Goal: Transaction & Acquisition: Purchase product/service

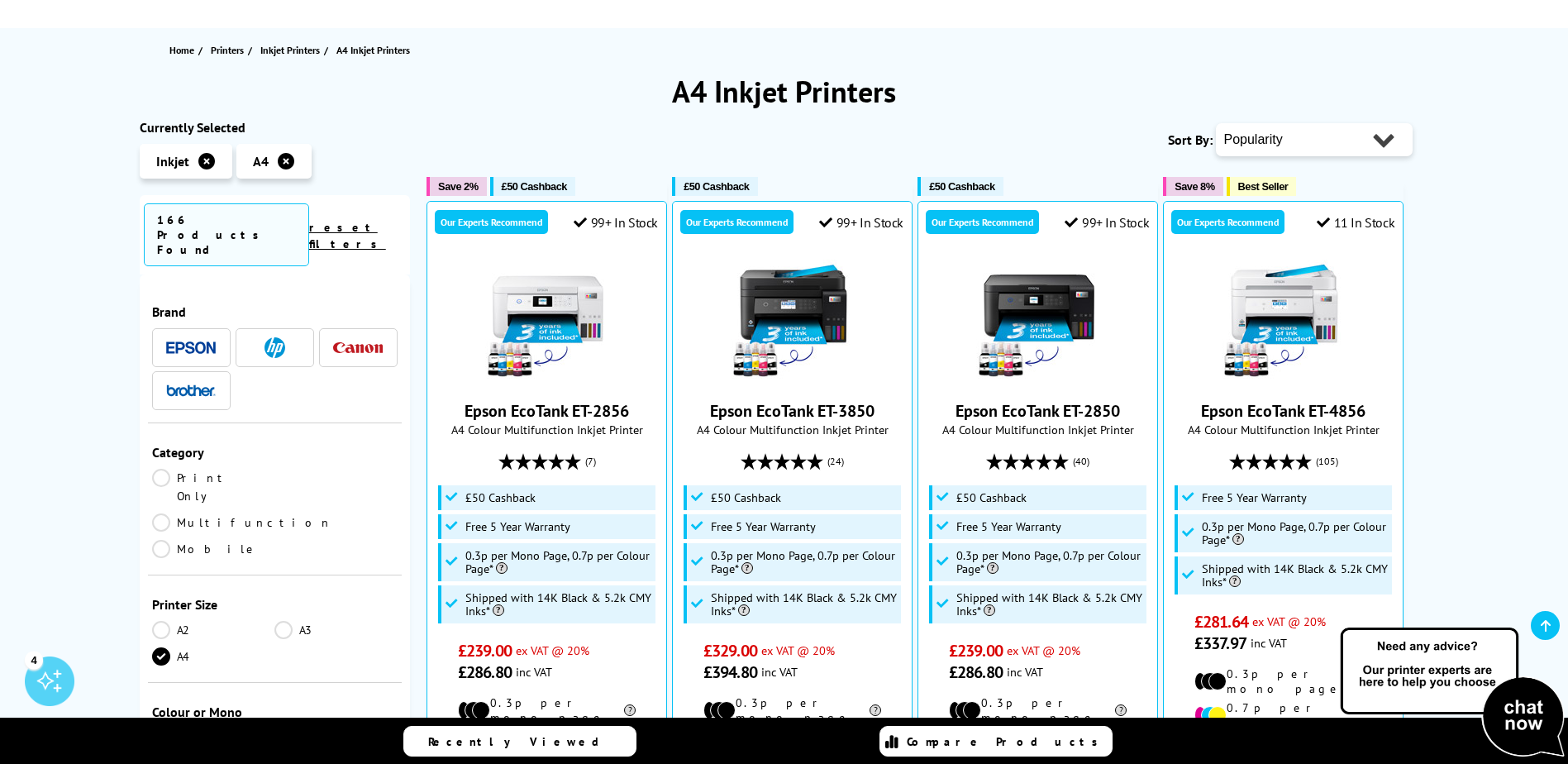
click at [263, 329] on li at bounding box center [274, 347] width 79 height 39
click at [281, 337] on img at bounding box center [274, 347] width 21 height 21
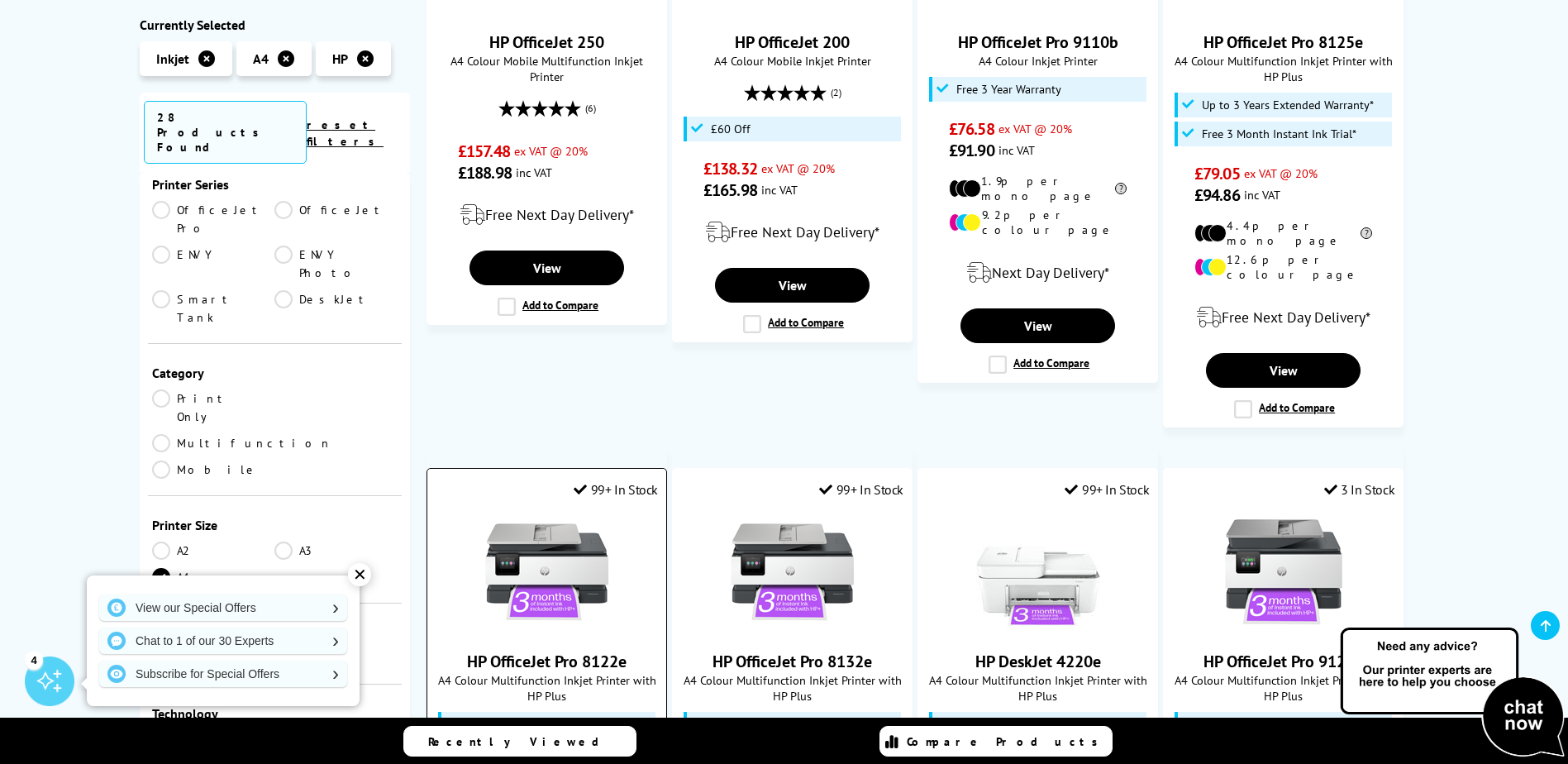
scroll to position [1157, 0]
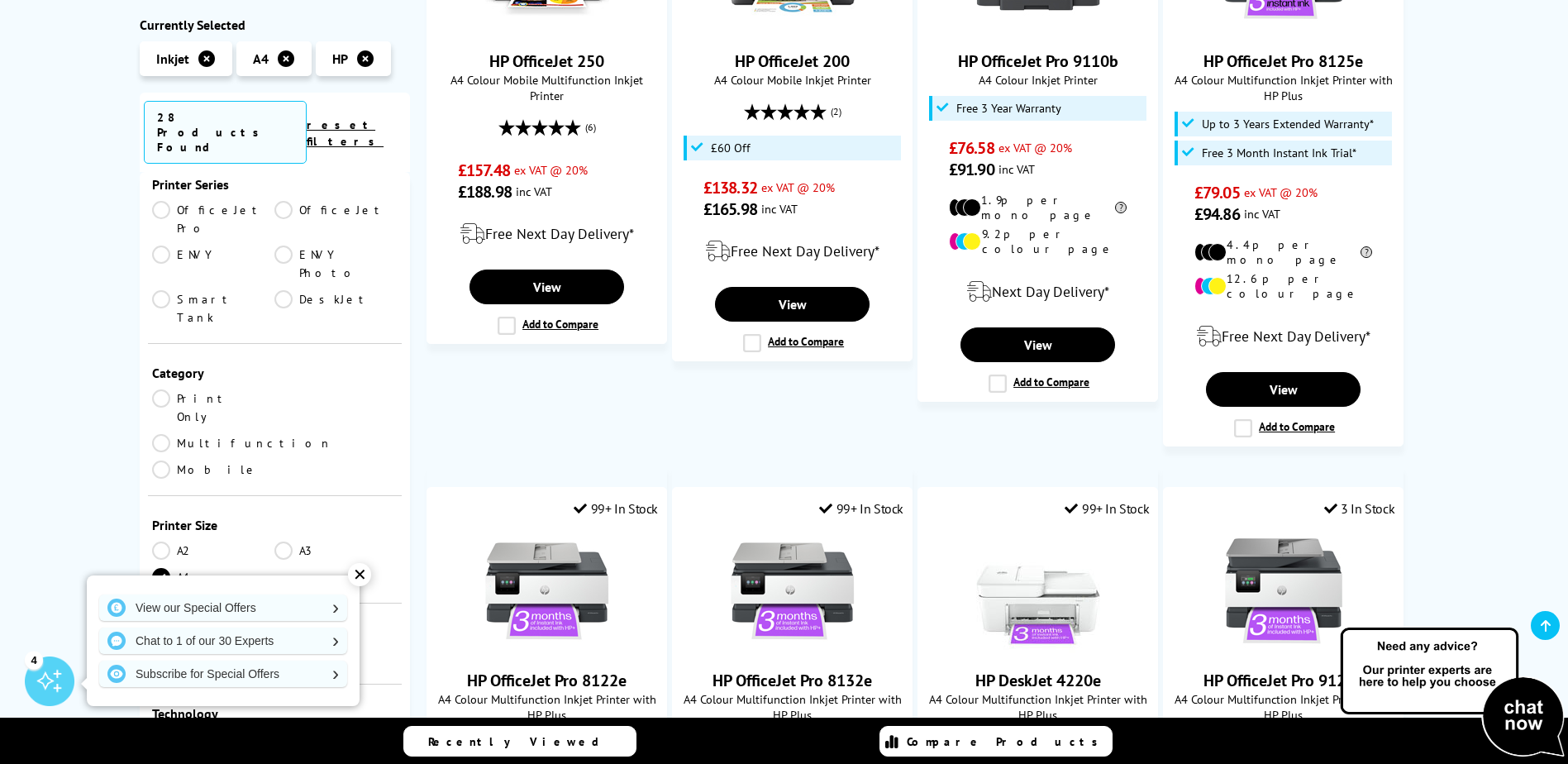
click at [356, 580] on div "✕" at bounding box center [359, 574] width 23 height 23
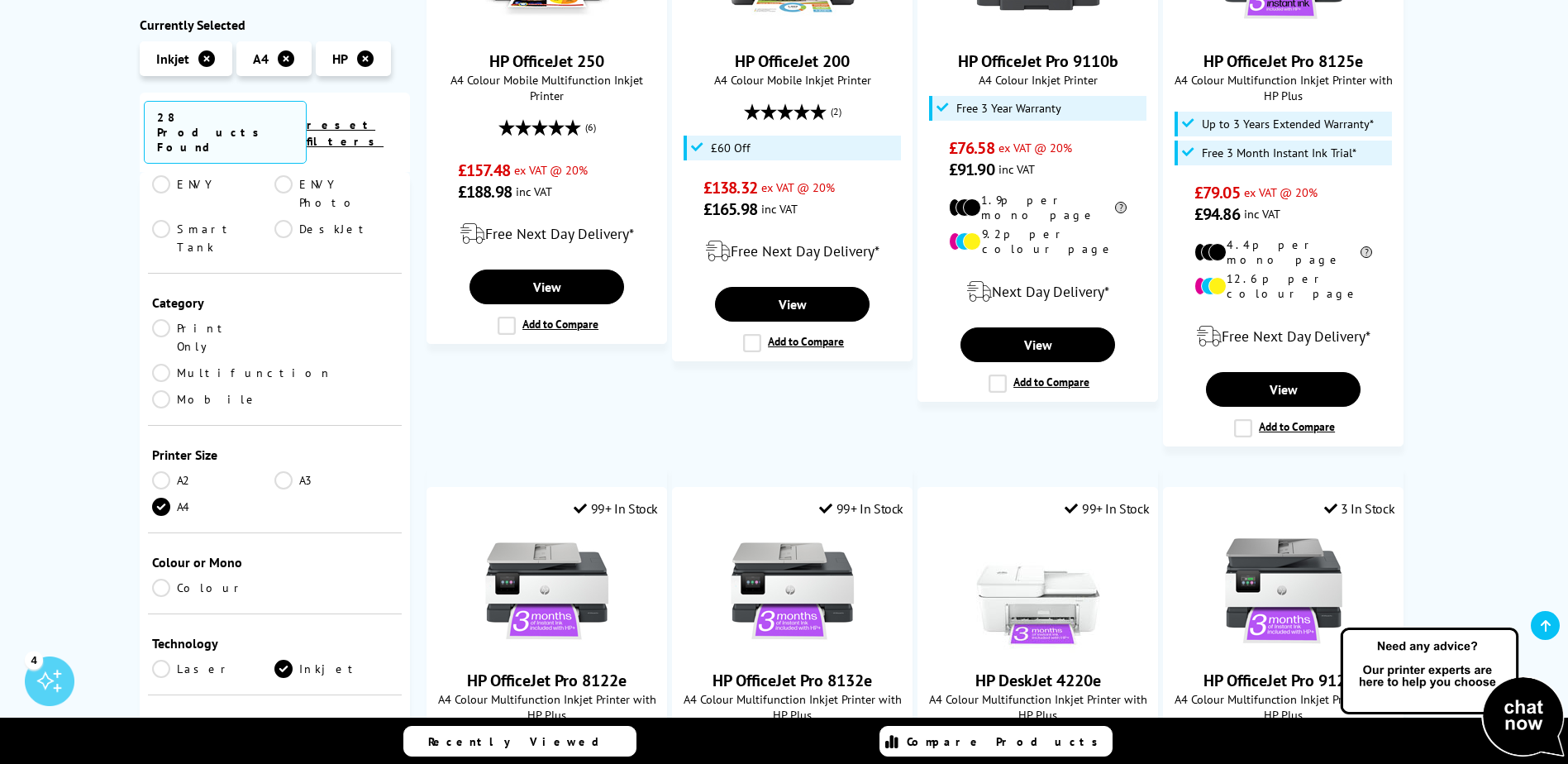
scroll to position [0, 0]
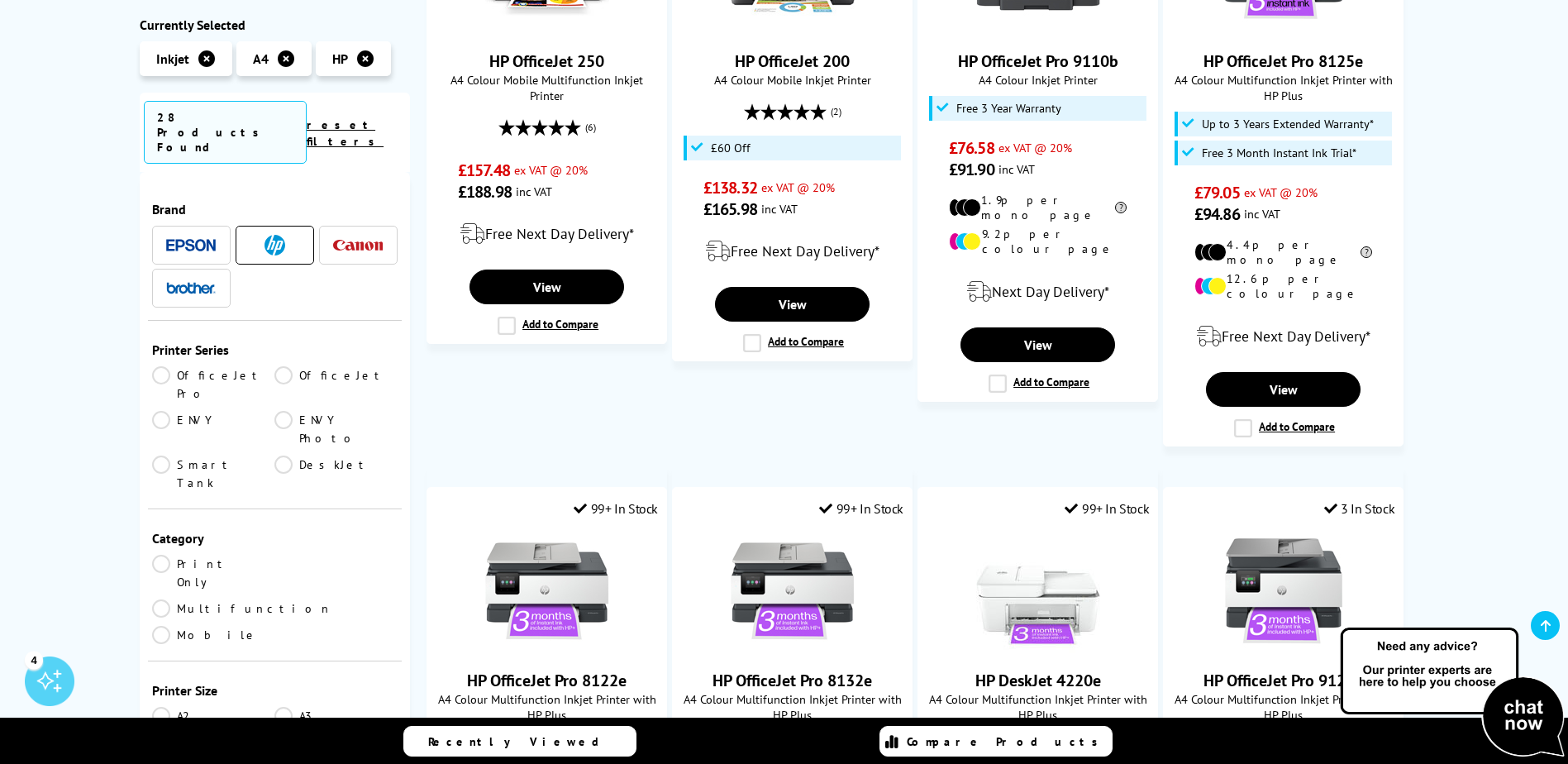
click at [165, 366] on link "OfficeJet Pro" at bounding box center [214, 385] width 123 height 36
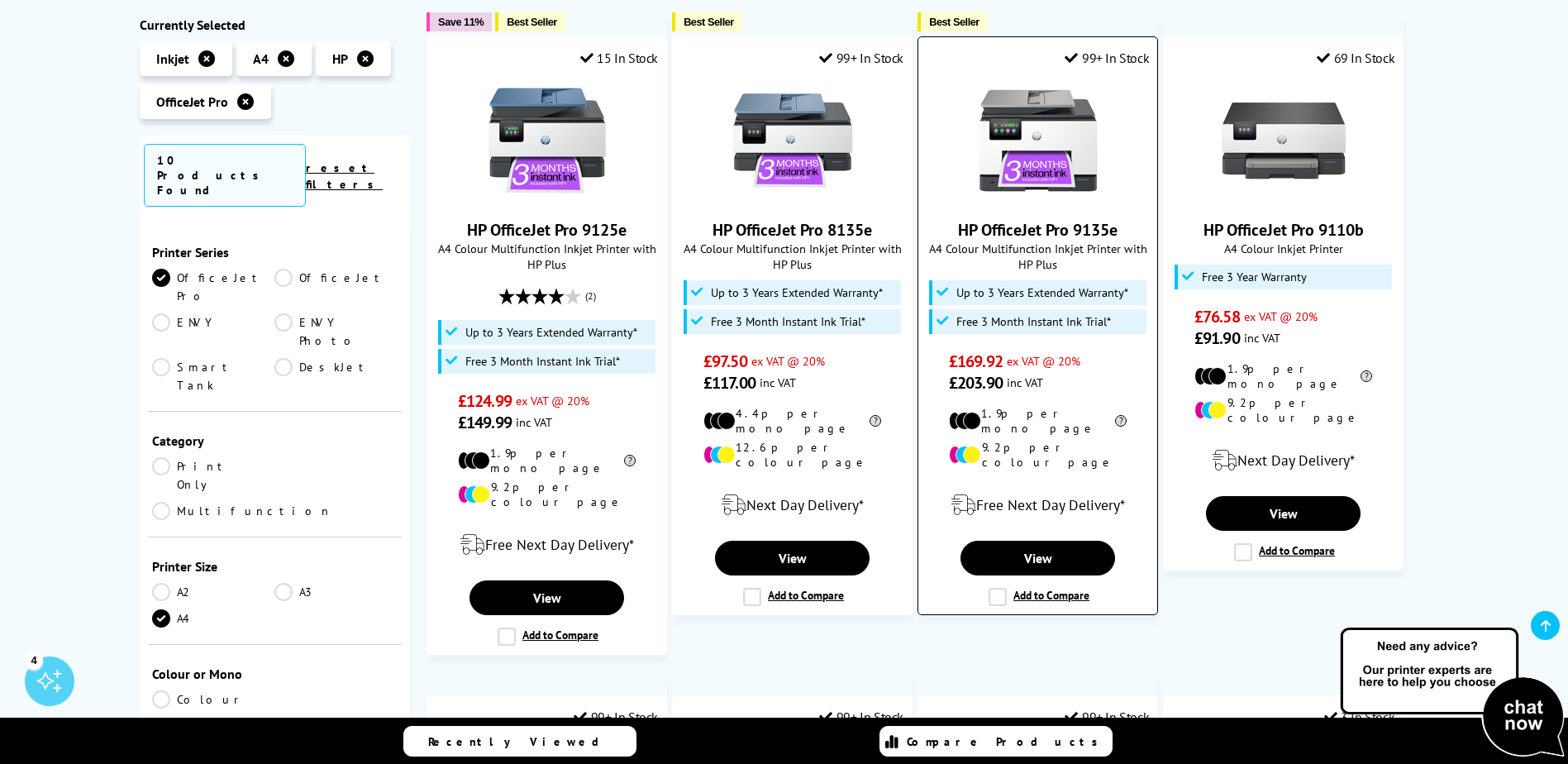
scroll to position [331, 0]
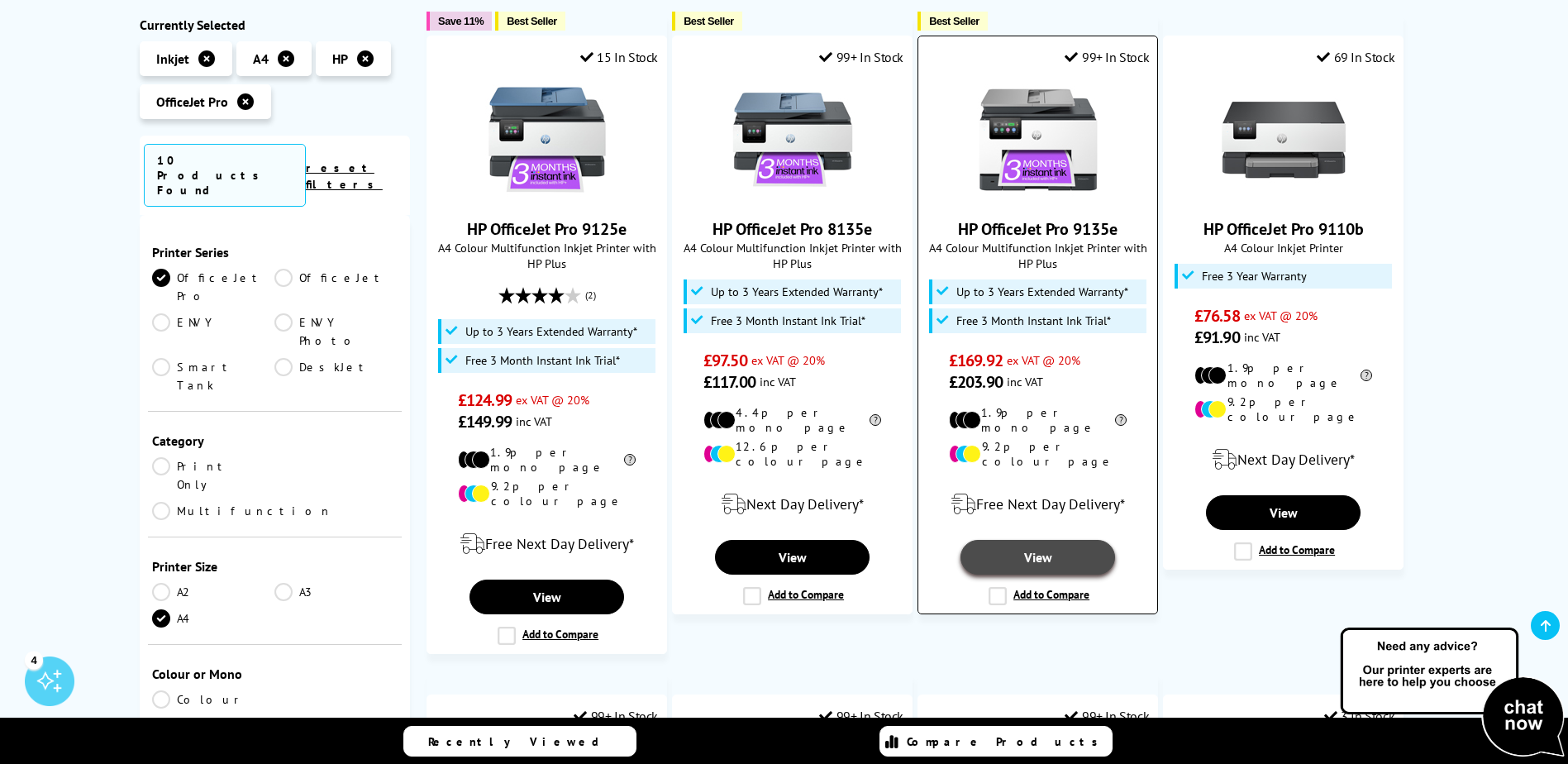
click at [1060, 540] on link "View" at bounding box center [1037, 557] width 154 height 35
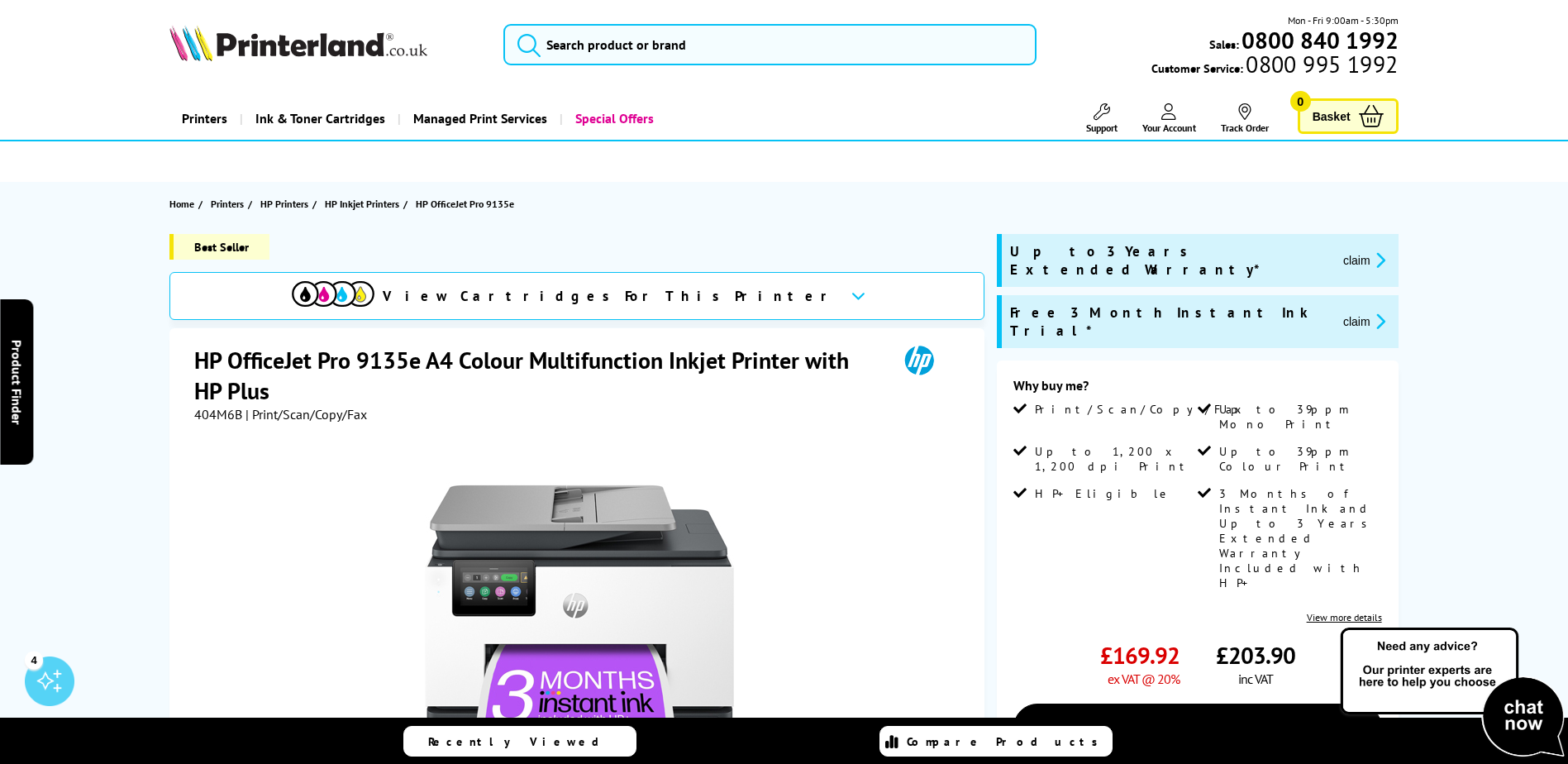
scroll to position [82, 0]
